Goal: Check status: Check status

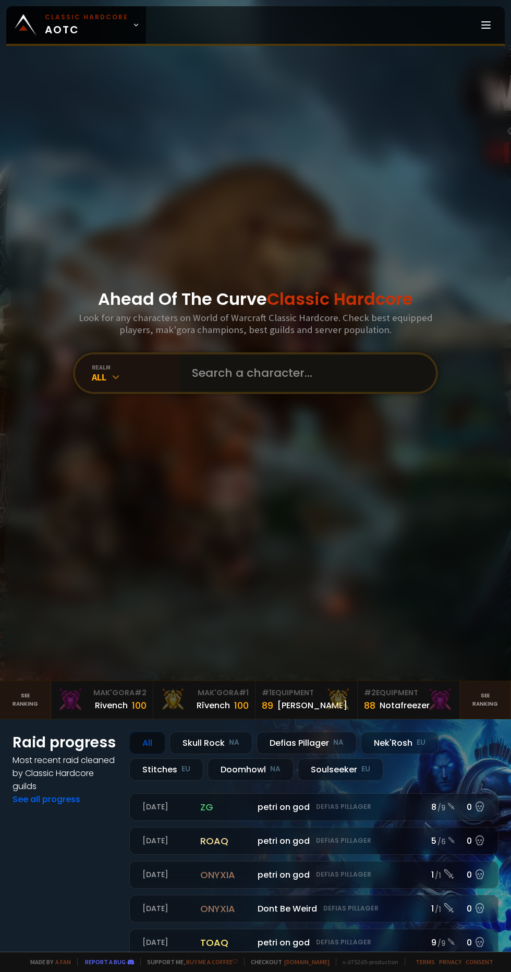
click at [314, 392] on input "text" at bounding box center [305, 373] width 238 height 38
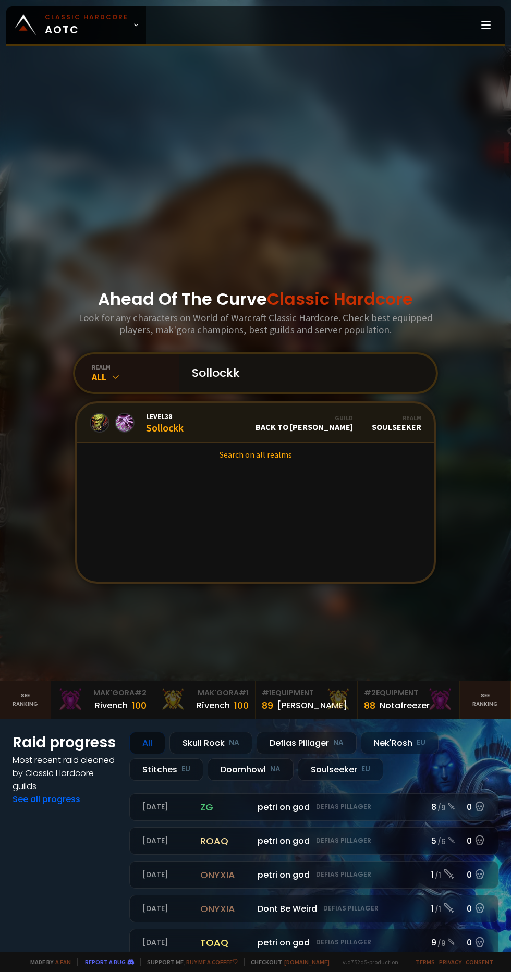
type input "Sollockk"
click at [140, 434] on div "Level 38 Sollockk" at bounding box center [137, 423] width 94 height 22
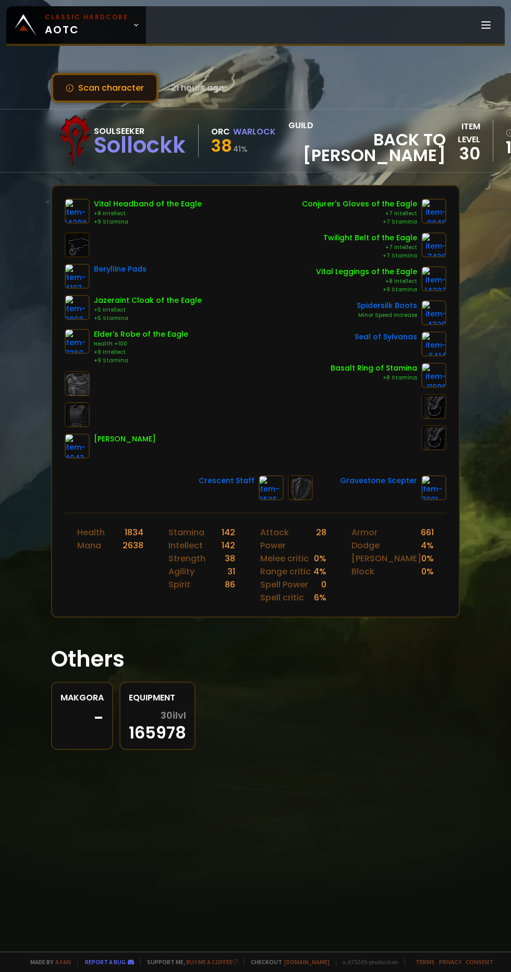
click at [108, 99] on button "Scan character" at bounding box center [104, 88] width 107 height 30
